Goal: Find contact information: Find contact information

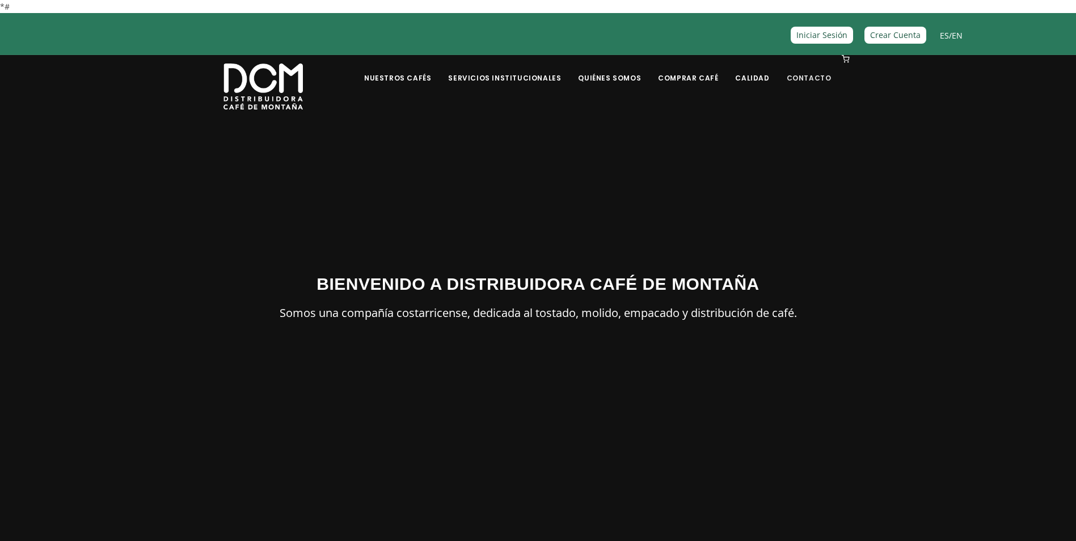
click at [798, 71] on link "Contacto" at bounding box center [809, 69] width 58 height 27
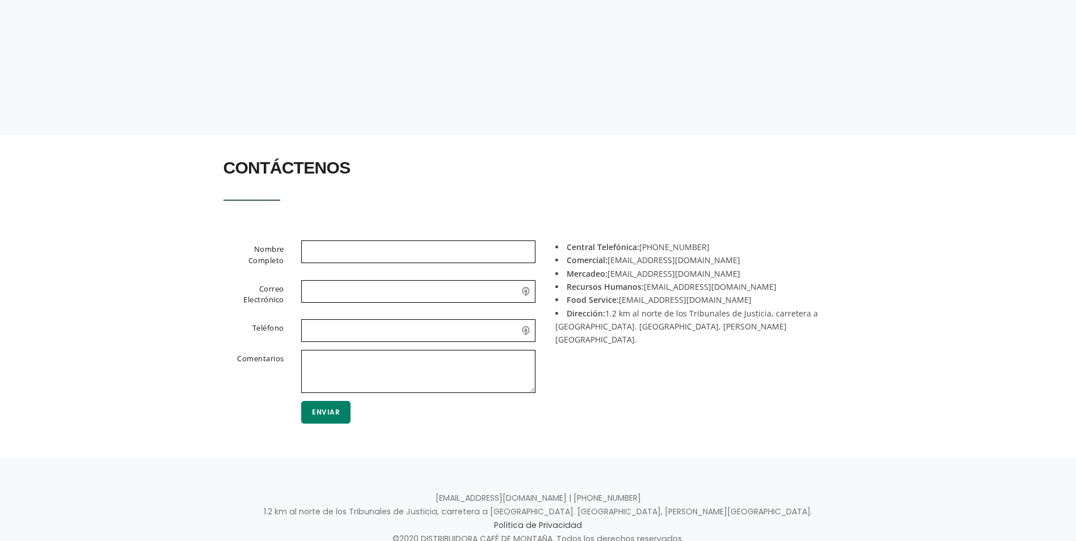
scroll to position [170, 0]
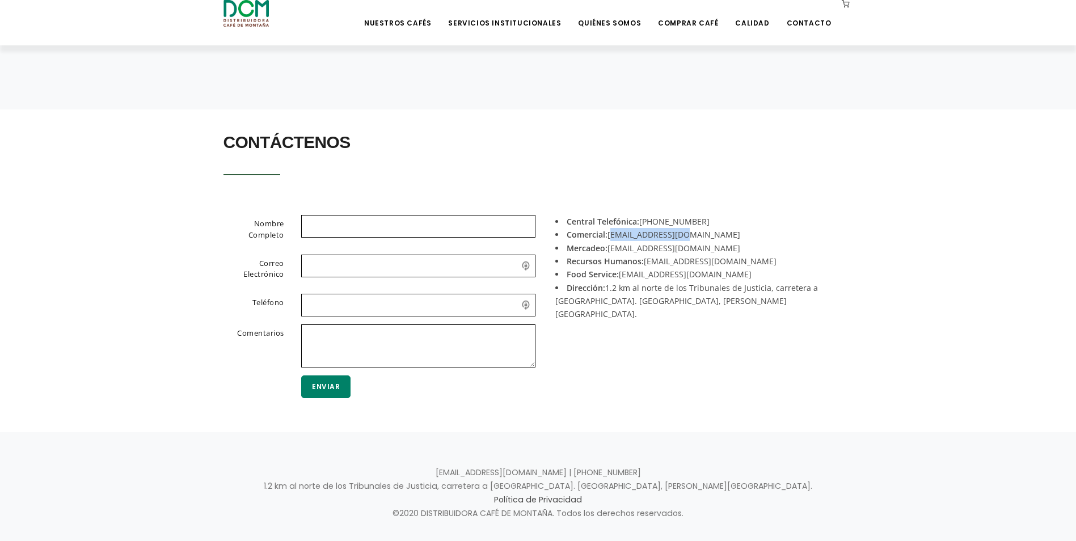
drag, startPoint x: 682, startPoint y: 238, endPoint x: 612, endPoint y: 235, distance: 69.8
click at [612, 235] on li "Comercial: [EMAIL_ADDRESS][DOMAIN_NAME]" at bounding box center [699, 234] width 289 height 13
copy li "[EMAIL_ADDRESS][DOMAIN_NAME]"
click at [531, 269] on input "email" at bounding box center [418, 266] width 234 height 23
click at [631, 298] on li "Dirección: 1.2 km al norte de los Tribunales de Justicia, carretera a Tuetal. […" at bounding box center [699, 301] width 289 height 40
